Goal: Task Accomplishment & Management: Use online tool/utility

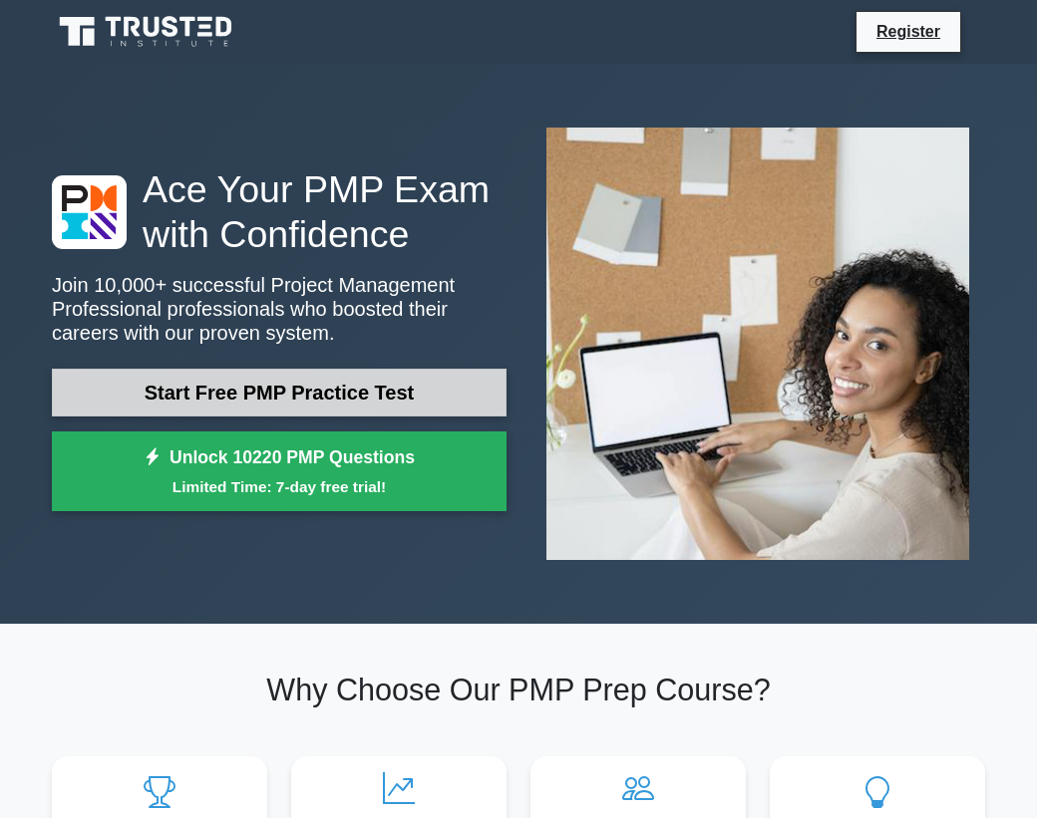
click at [467, 401] on link "Start Free PMP Practice Test" at bounding box center [279, 393] width 455 height 48
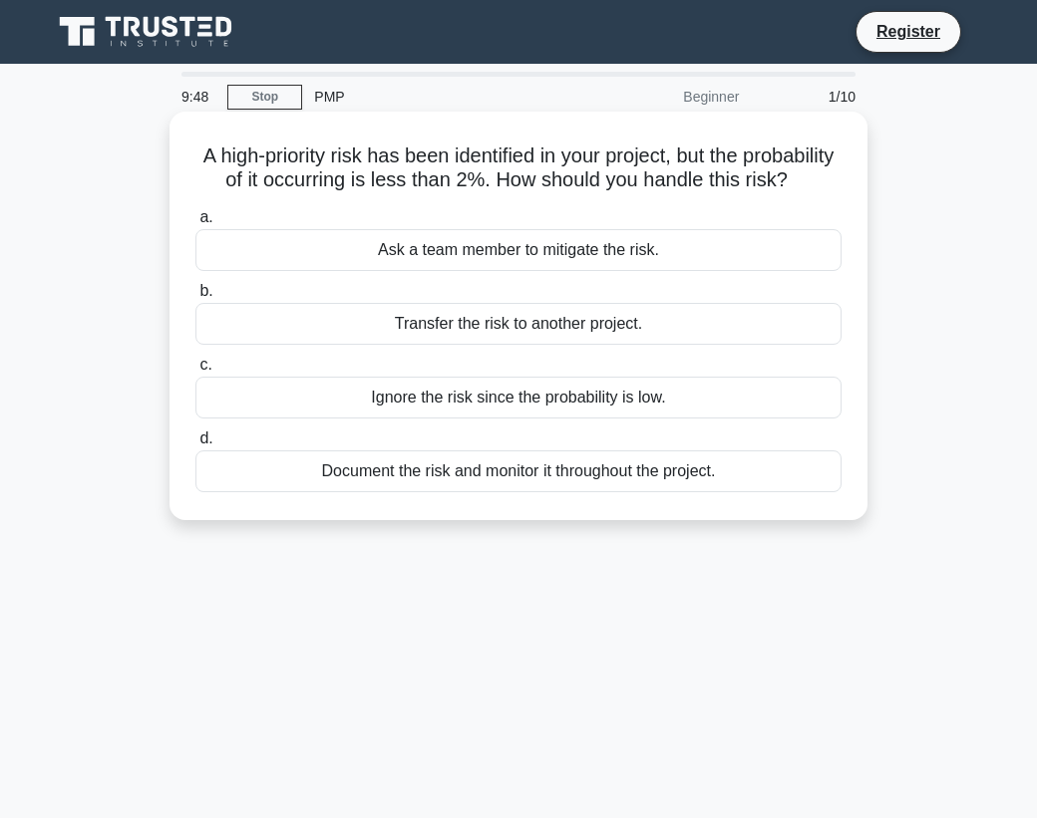
click at [443, 492] on div "Document the risk and monitor it throughout the project." at bounding box center [518, 472] width 646 height 42
click at [195, 446] on input "d. Document the risk and monitor it throughout the project." at bounding box center [195, 439] width 0 height 13
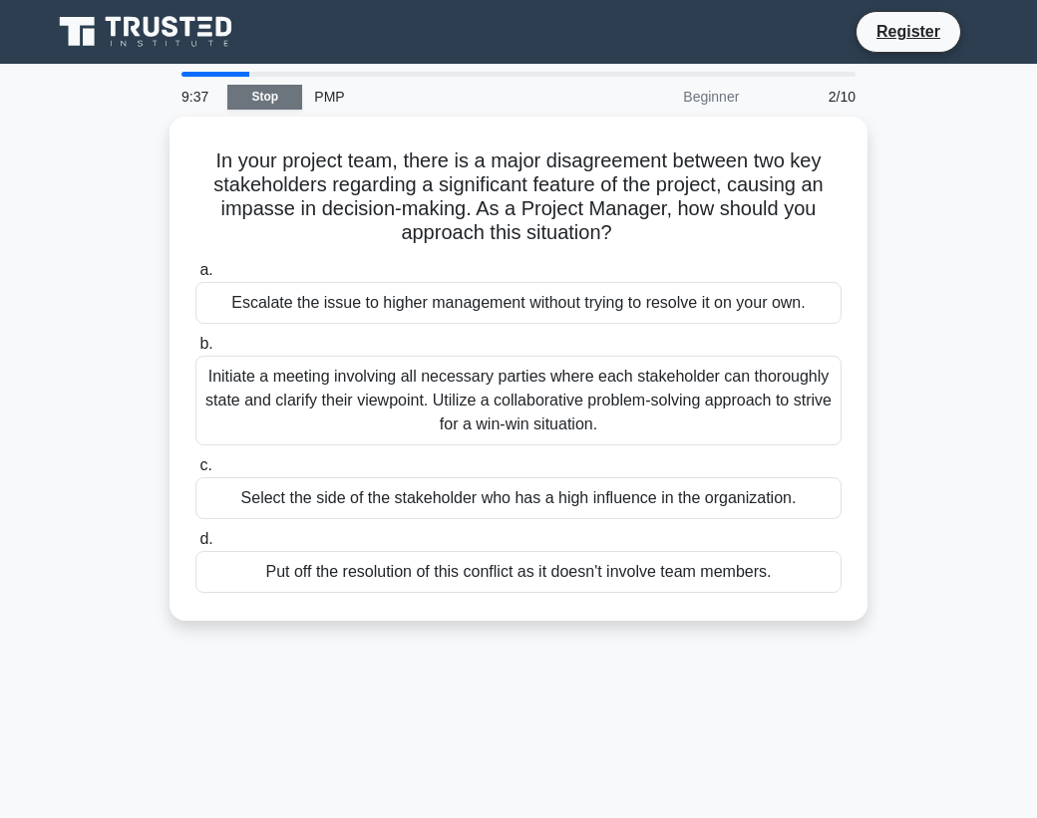
click at [250, 101] on link "Stop" at bounding box center [264, 97] width 75 height 25
